Goal: Information Seeking & Learning: Learn about a topic

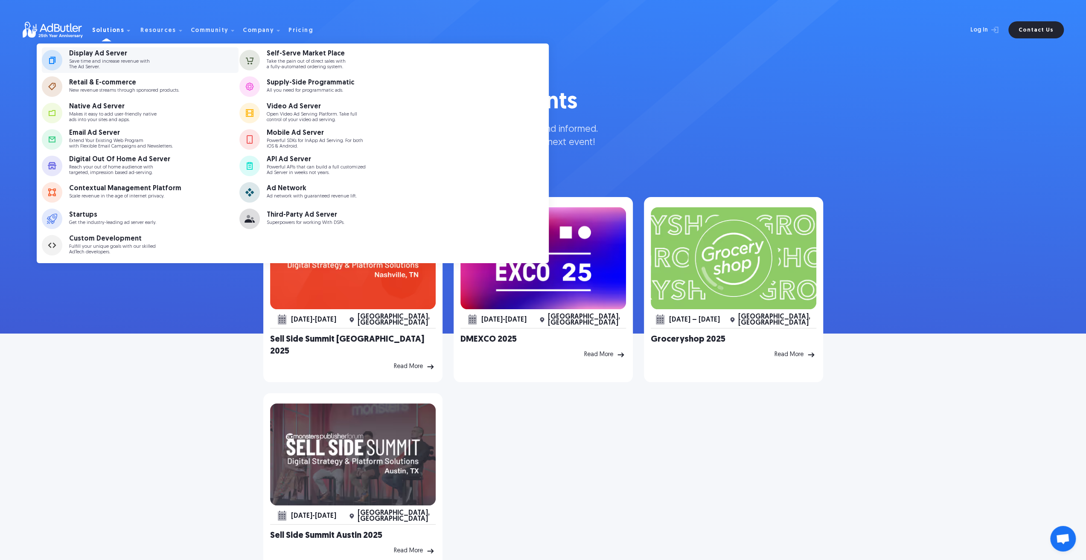
click at [108, 50] on div "Display Ad Server" at bounding box center [109, 53] width 81 height 7
